Goal: Information Seeking & Learning: Learn about a topic

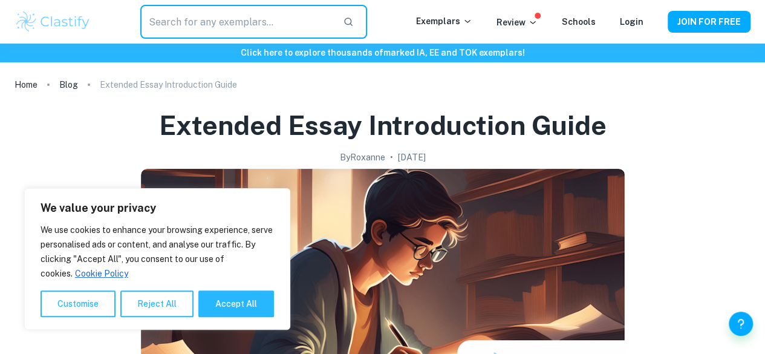
click at [292, 21] on input "text" at bounding box center [236, 22] width 193 height 34
type input "EE"
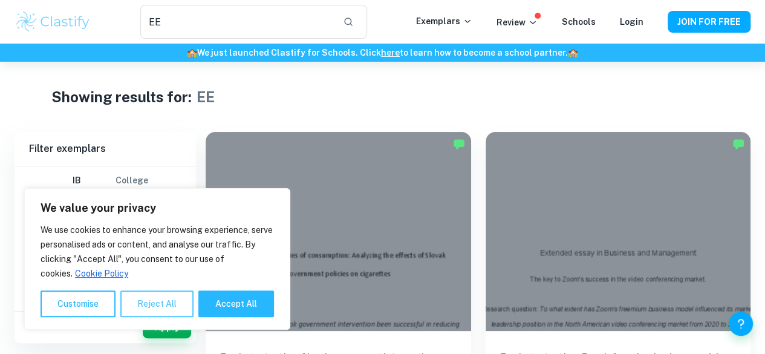
click at [160, 311] on button "Reject All" at bounding box center [156, 303] width 73 height 27
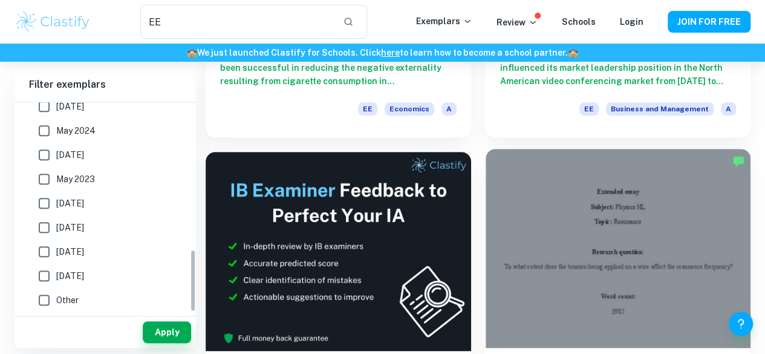
scroll to position [484, 0]
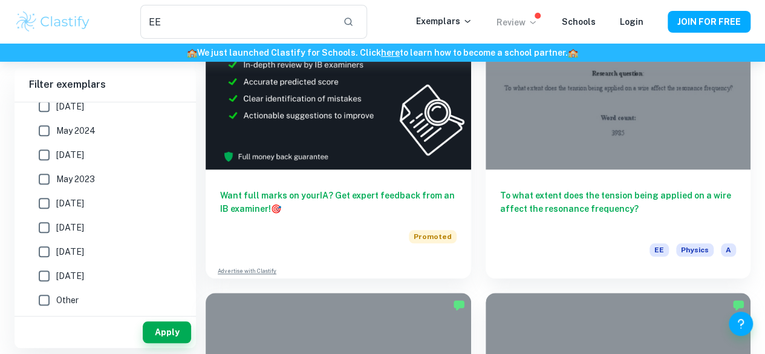
click at [528, 25] on p "Review" at bounding box center [516, 22] width 41 height 13
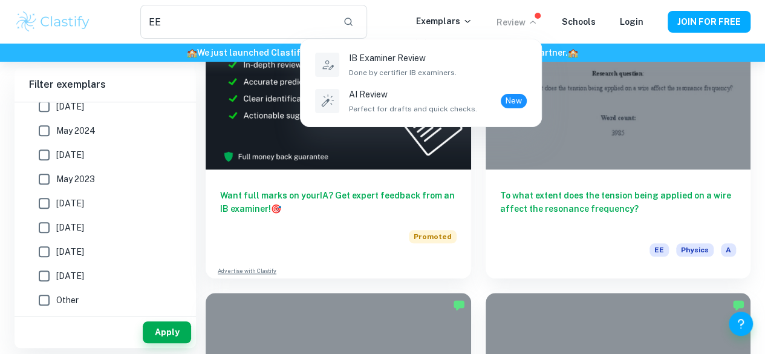
drag, startPoint x: 312, startPoint y: 29, endPoint x: 299, endPoint y: 25, distance: 14.0
click at [312, 28] on div at bounding box center [382, 177] width 765 height 354
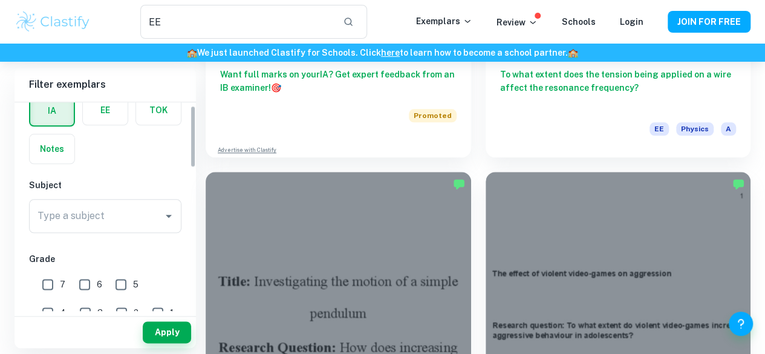
scroll to position [131, 0]
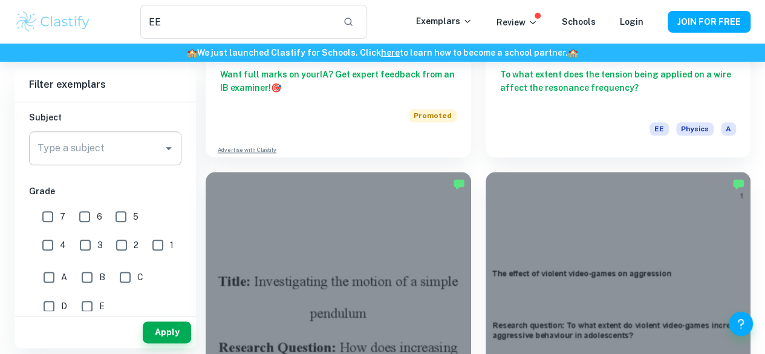
click at [137, 152] on input "Type a subject" at bounding box center [95, 148] width 123 height 23
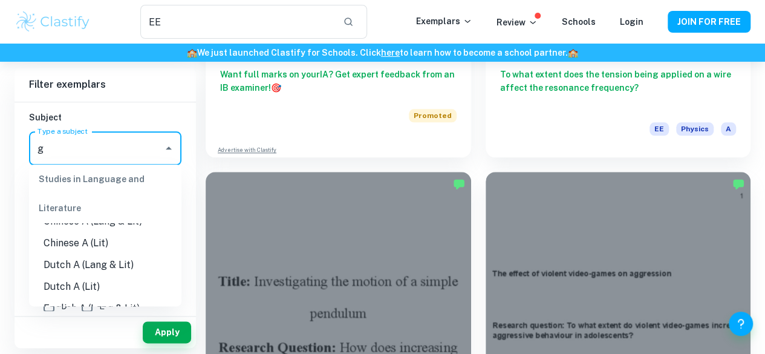
scroll to position [0, 0]
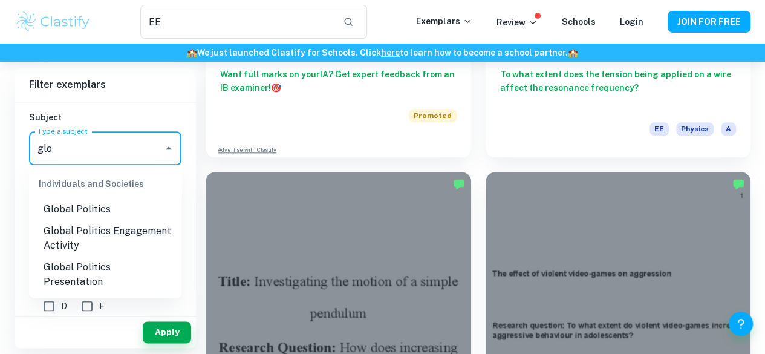
click at [102, 206] on li "Global Politics" at bounding box center [105, 209] width 152 height 22
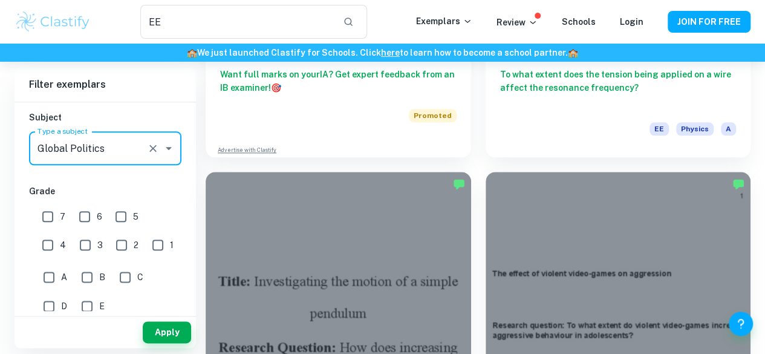
type input "Global Politics"
click at [159, 332] on button "Apply" at bounding box center [167, 332] width 48 height 22
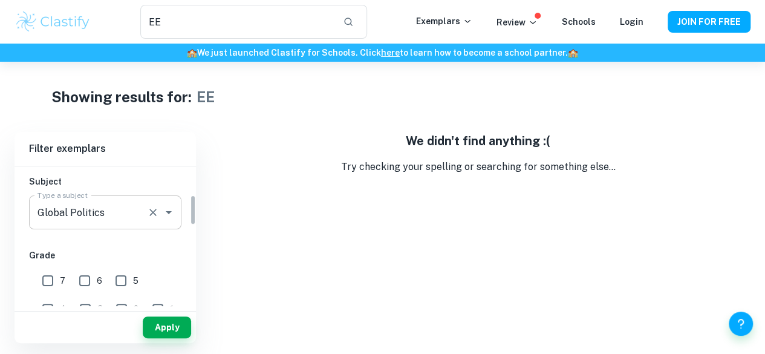
click at [132, 203] on input "Global Politics" at bounding box center [88, 212] width 108 height 23
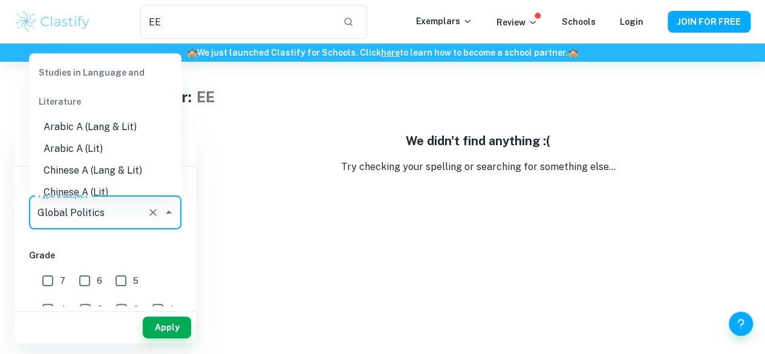
click at [132, 203] on input "Global Politics" at bounding box center [88, 212] width 108 height 23
type input "Arabic A (Lit)"
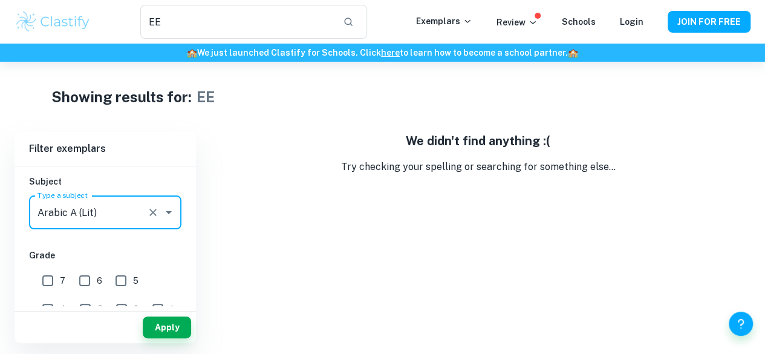
click at [147, 216] on icon "Clear" at bounding box center [153, 212] width 12 height 12
click at [157, 333] on button "Apply" at bounding box center [167, 327] width 48 height 22
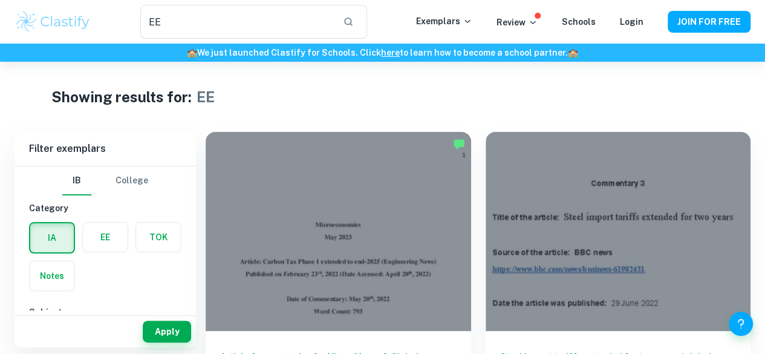
scroll to position [60, 0]
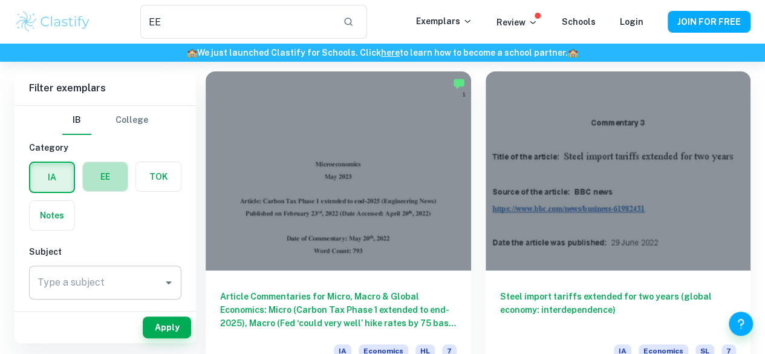
click at [114, 178] on label "button" at bounding box center [105, 176] width 45 height 29
click at [0, 0] on input "radio" at bounding box center [0, 0] width 0 height 0
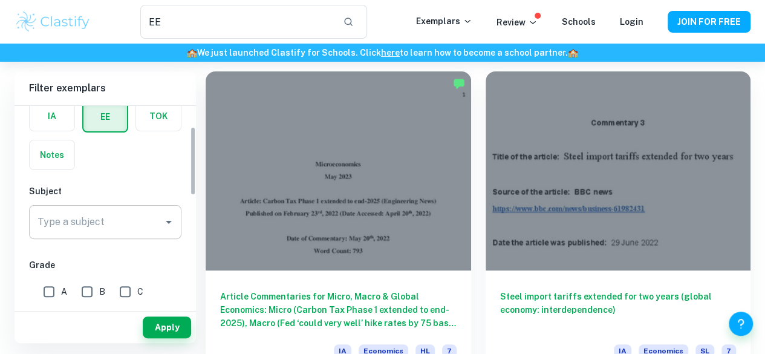
click at [121, 230] on input "Type a subject" at bounding box center [95, 221] width 123 height 23
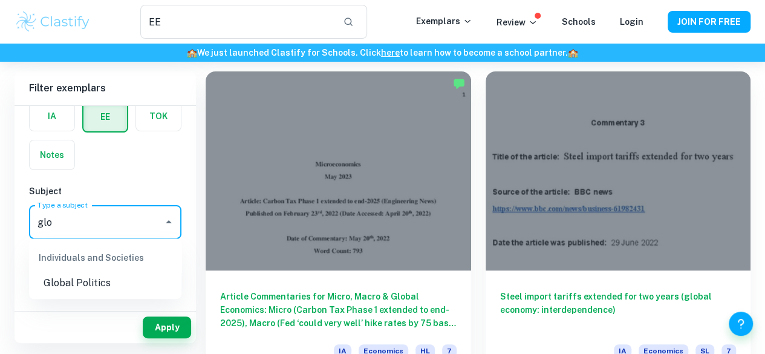
click at [99, 283] on li "Global Politics" at bounding box center [105, 283] width 152 height 22
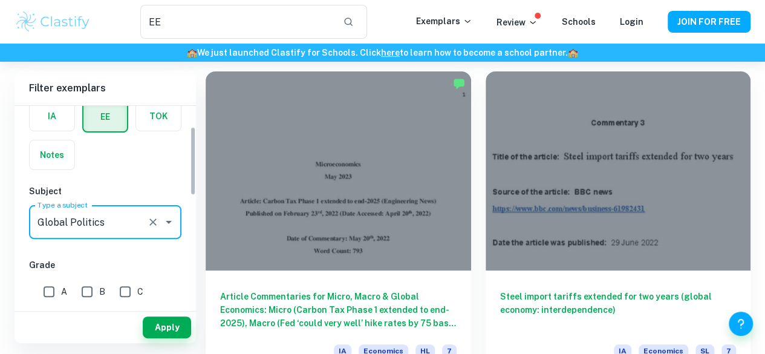
type input "Global Politics"
click at [162, 313] on div "Apply" at bounding box center [105, 326] width 181 height 31
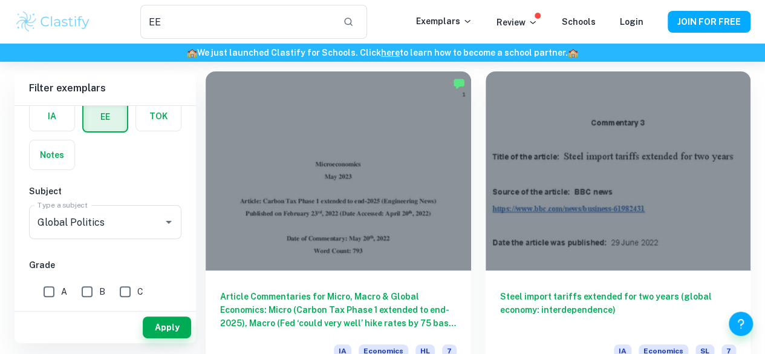
click at [165, 328] on button "Apply" at bounding box center [167, 327] width 48 height 22
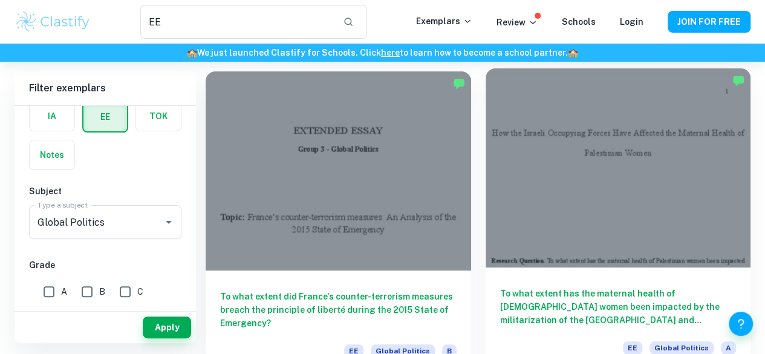
click at [500, 287] on h6 "To what extent has the maternal health of [DEMOGRAPHIC_DATA] women been impacte…" at bounding box center [618, 307] width 236 height 40
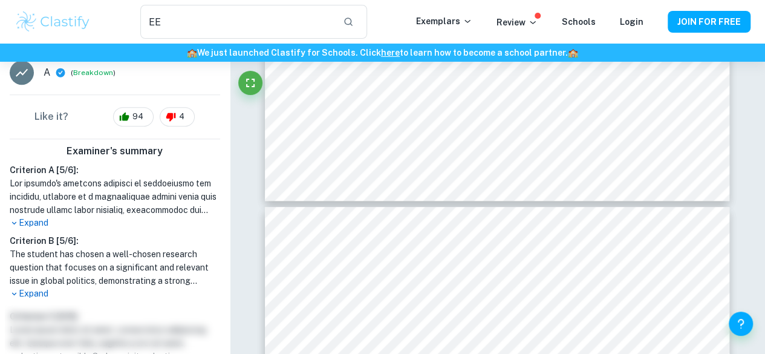
scroll to position [302, 0]
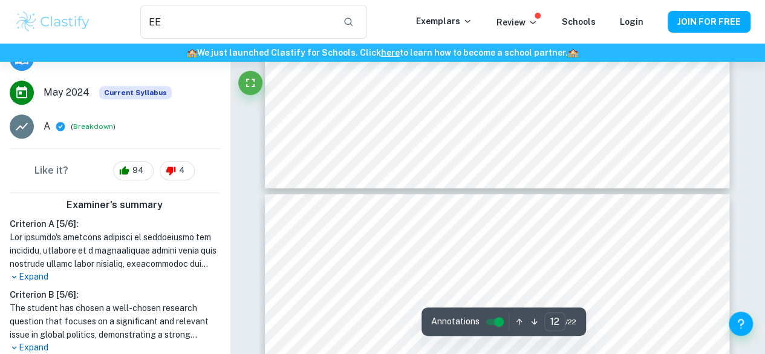
type input "11"
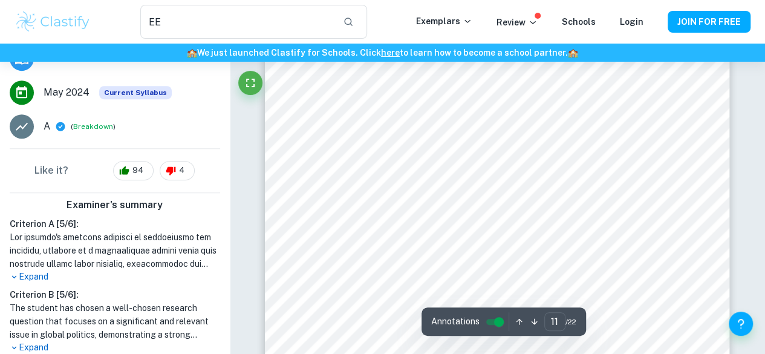
scroll to position [6235, 0]
click at [495, 322] on input "controlled" at bounding box center [499, 321] width 44 height 15
click at [486, 321] on input "controlled" at bounding box center [489, 321] width 44 height 15
click at [40, 270] on p "Expand" at bounding box center [115, 276] width 210 height 13
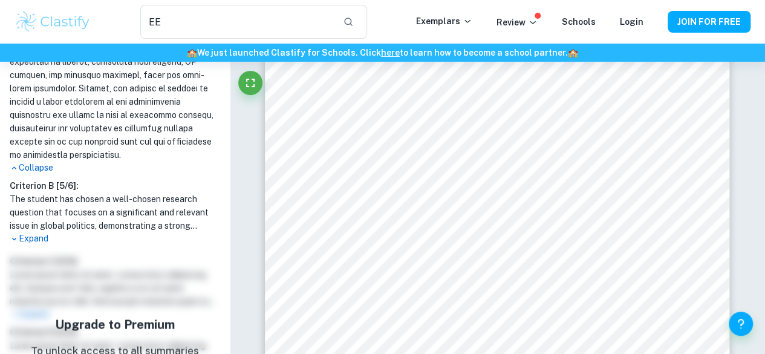
scroll to position [725, 0]
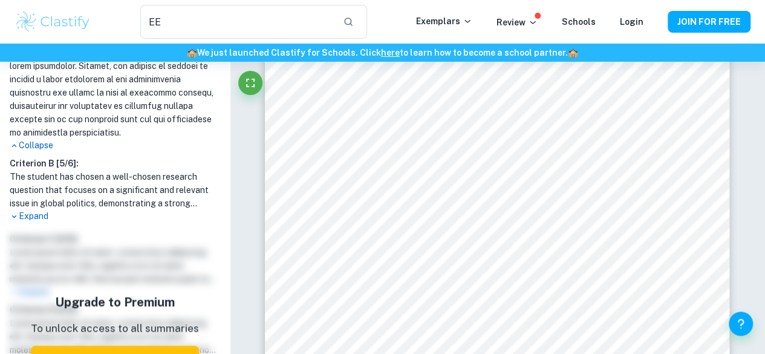
click at [31, 210] on p "Expand" at bounding box center [115, 216] width 210 height 13
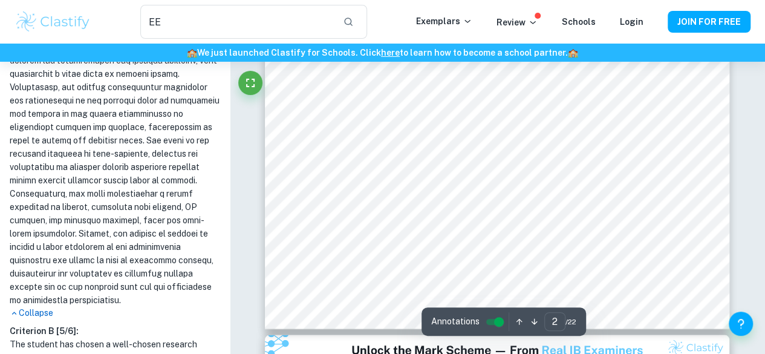
scroll to position [1270, 0]
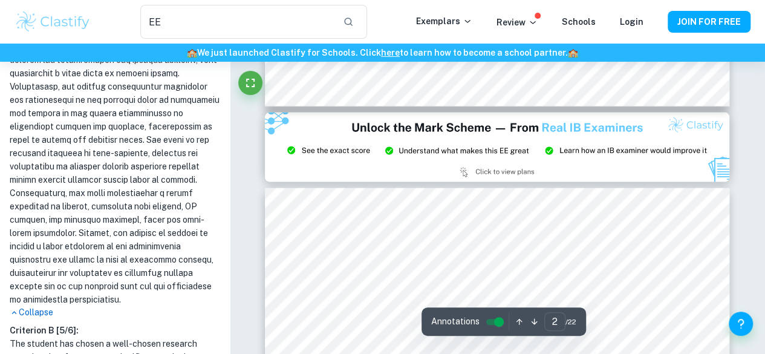
type input "3"
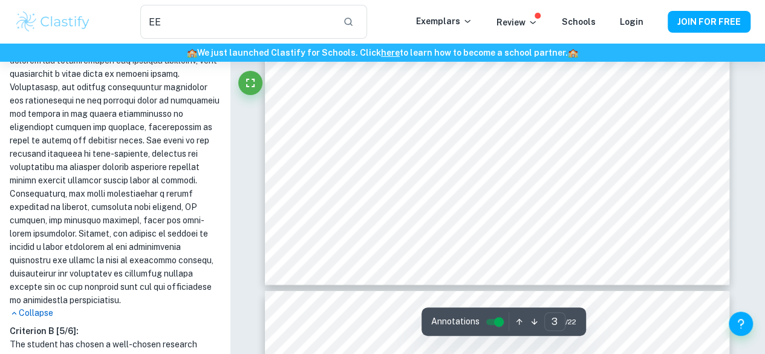
scroll to position [1572, 0]
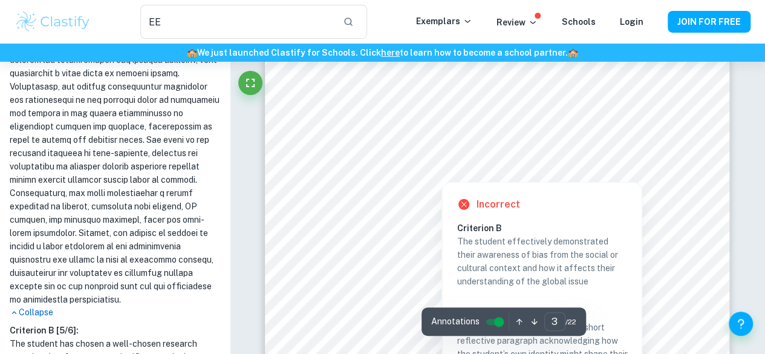
click at [588, 72] on div at bounding box center [612, 76] width 113 height 22
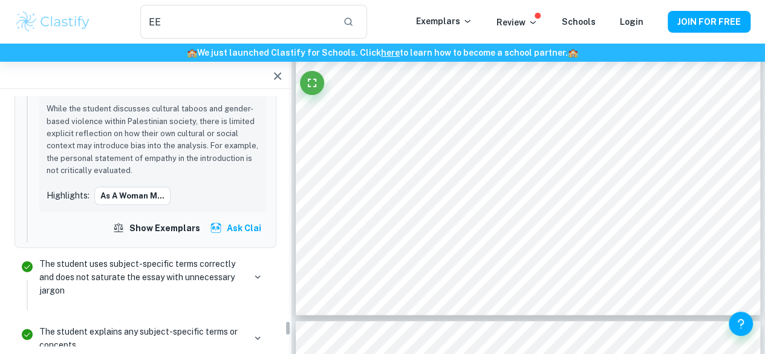
scroll to position [4197, 0]
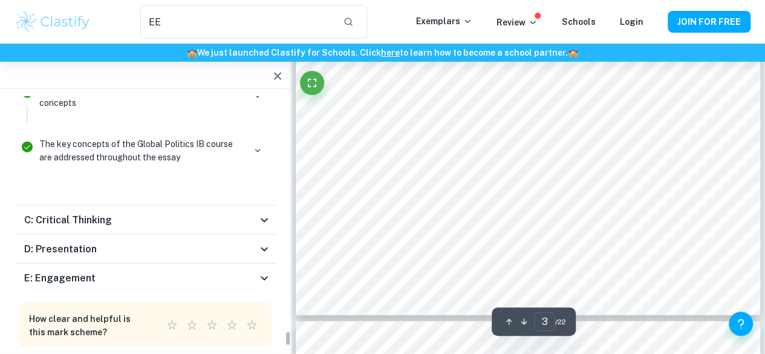
click at [265, 213] on icon at bounding box center [264, 220] width 15 height 15
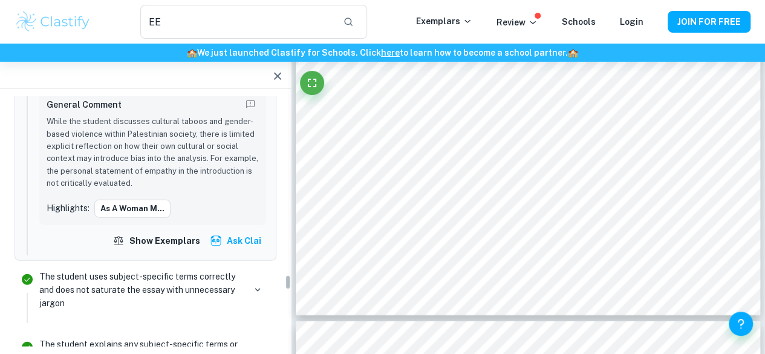
scroll to position [4124, 0]
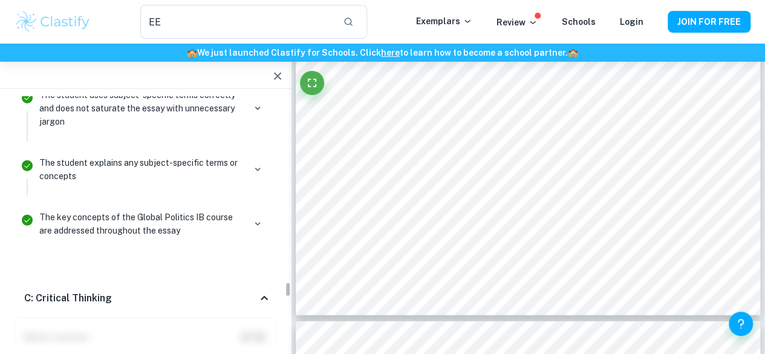
click at [261, 291] on icon at bounding box center [264, 298] width 15 height 15
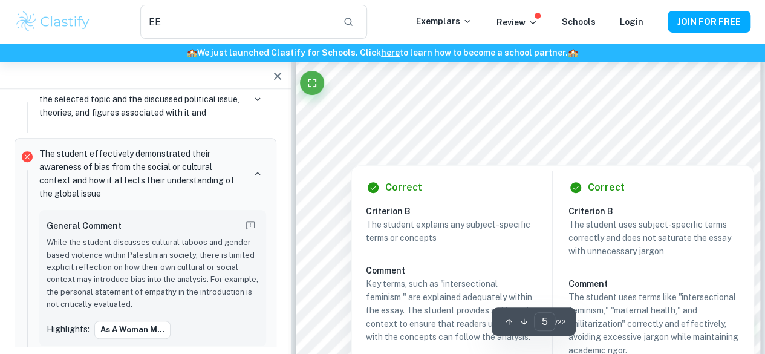
scroll to position [2539, 0]
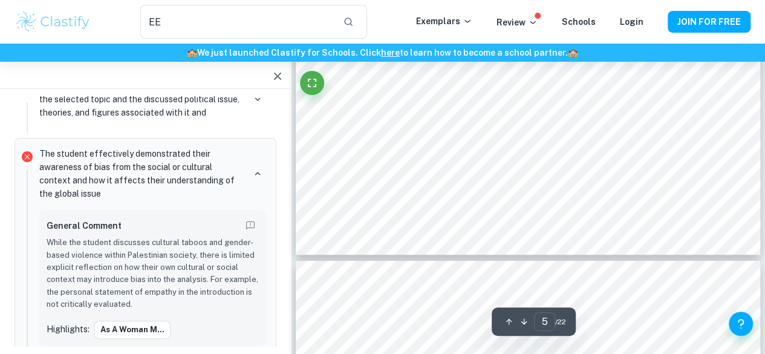
type input "4"
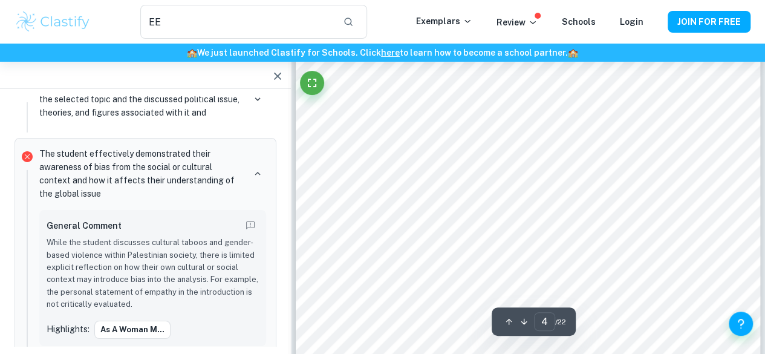
scroll to position [1995, 0]
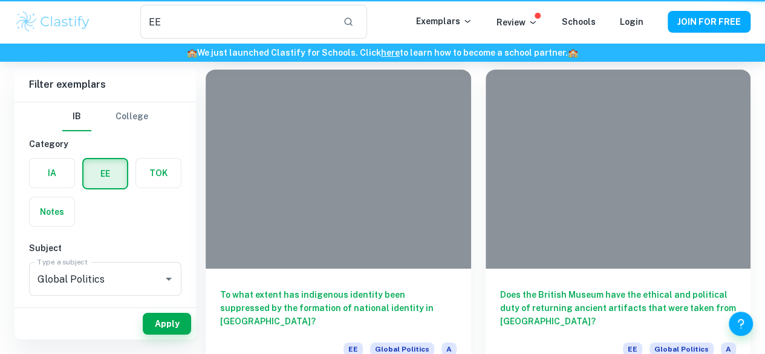
scroll to position [60, 0]
